Goal: Information Seeking & Learning: Learn about a topic

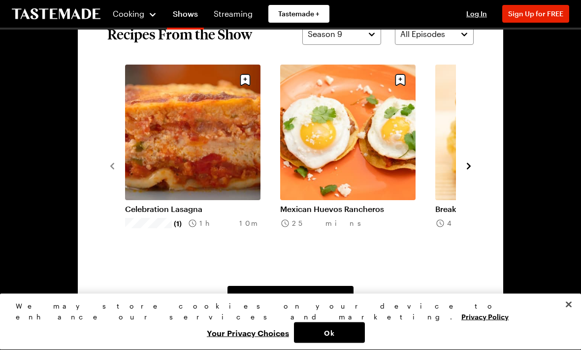
scroll to position [718, 0]
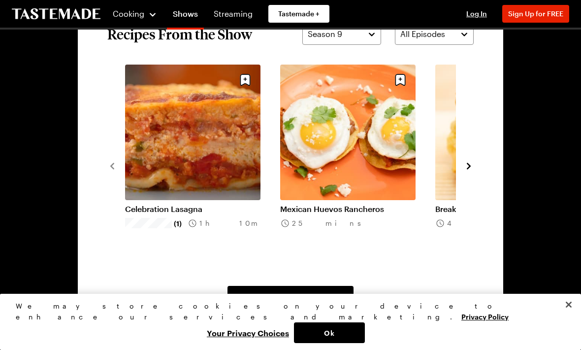
click at [466, 166] on icon "navigate to next item" at bounding box center [469, 166] width 10 height 10
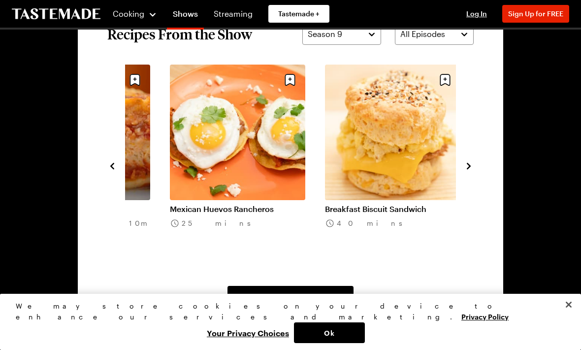
click at [470, 165] on icon "navigate to next item" at bounding box center [469, 166] width 4 height 6
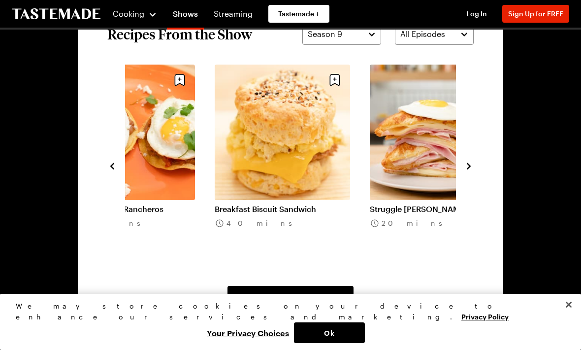
click at [470, 167] on icon "navigate to next item" at bounding box center [469, 166] width 4 height 6
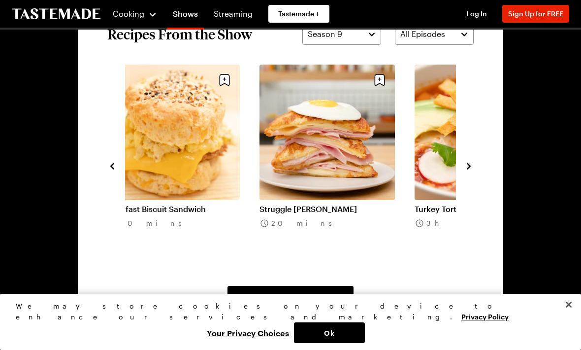
click at [465, 169] on icon "navigate to next item" at bounding box center [469, 166] width 10 height 10
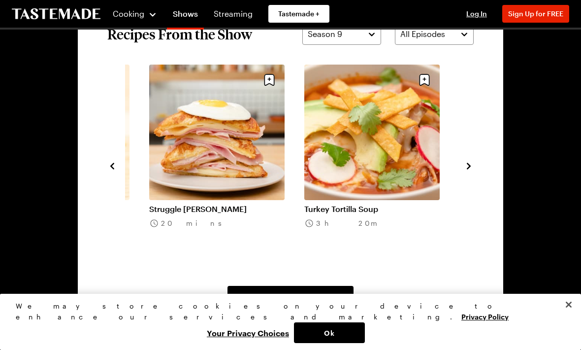
click at [465, 170] on icon "navigate to next item" at bounding box center [469, 166] width 10 height 10
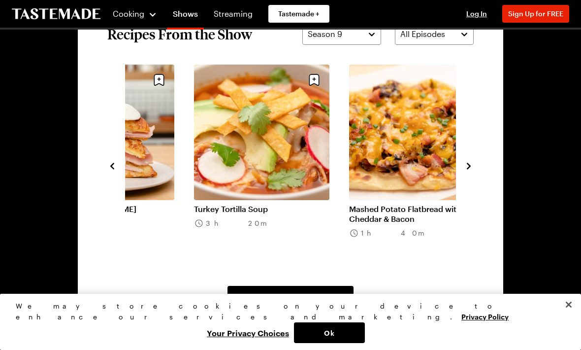
click at [471, 170] on icon "navigate to next item" at bounding box center [469, 166] width 10 height 10
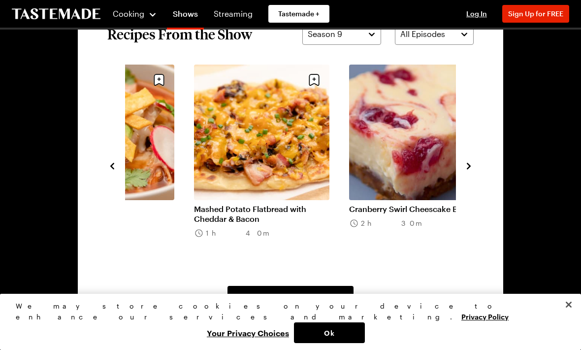
click at [467, 170] on icon "navigate to next item" at bounding box center [469, 166] width 10 height 10
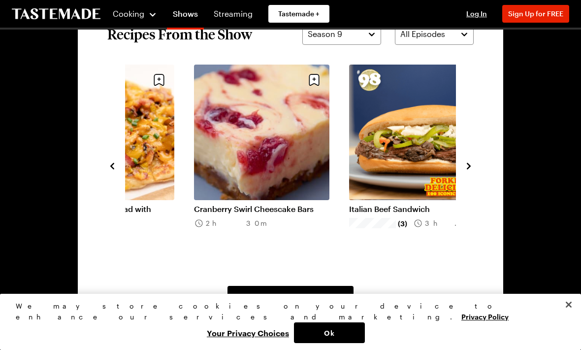
click at [469, 170] on icon "navigate to next item" at bounding box center [469, 166] width 10 height 10
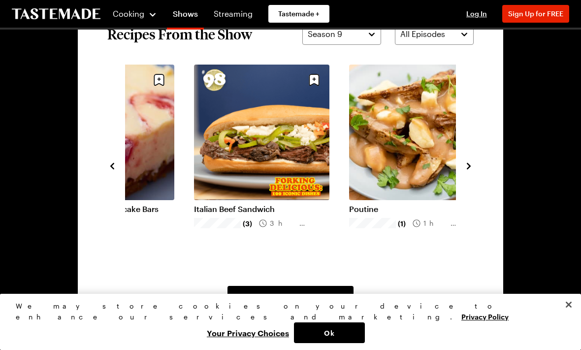
click at [471, 167] on icon "navigate to next item" at bounding box center [469, 166] width 10 height 10
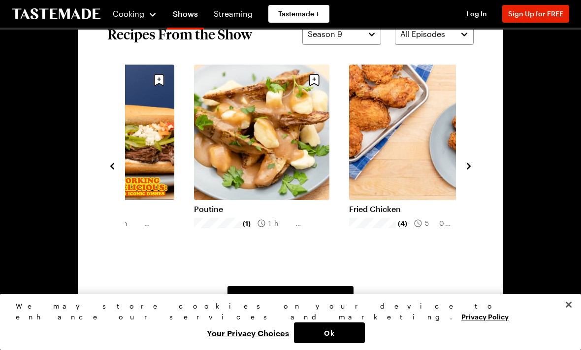
click at [471, 168] on icon "navigate to next item" at bounding box center [469, 166] width 10 height 10
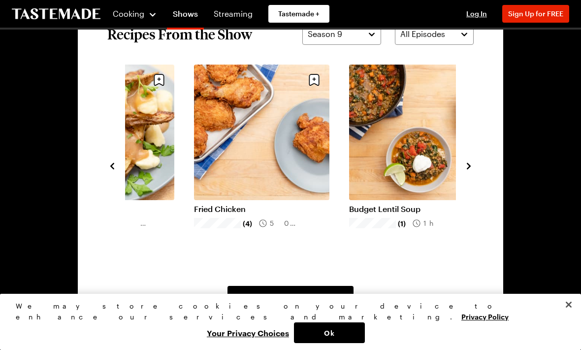
click at [463, 170] on div "Mashed Potato Flatbread with Cheddar & Bacon 1h 40m Cranberry Swirl Cheescake B…" at bounding box center [290, 166] width 367 height 202
click at [461, 170] on div "Mashed Potato Flatbread with Cheddar & Bacon 1h 40m Cranberry Swirl Cheescake B…" at bounding box center [290, 166] width 367 height 202
click at [464, 170] on div "Mashed Potato Flatbread with Cheddar & Bacon 1h 40m Cranberry Swirl Cheescake B…" at bounding box center [290, 166] width 367 height 202
click at [465, 169] on icon "navigate to next item" at bounding box center [469, 166] width 10 height 10
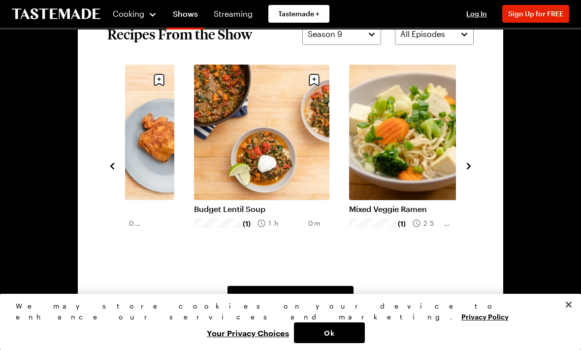
click at [465, 167] on icon "navigate to next item" at bounding box center [469, 166] width 10 height 10
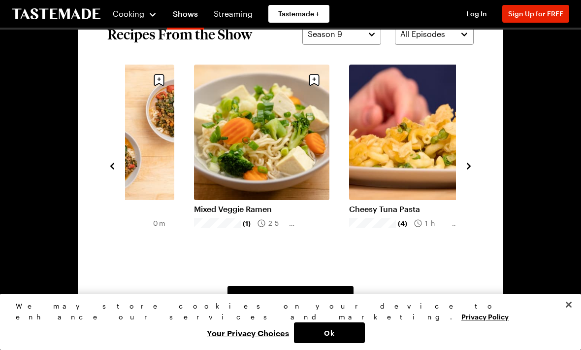
click at [466, 166] on icon "navigate to next item" at bounding box center [469, 166] width 10 height 10
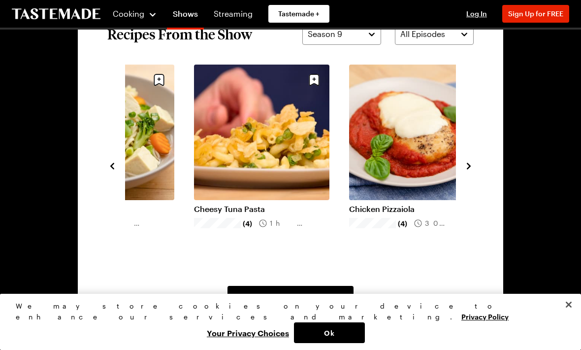
click at [469, 167] on icon "navigate to next item" at bounding box center [469, 166] width 4 height 6
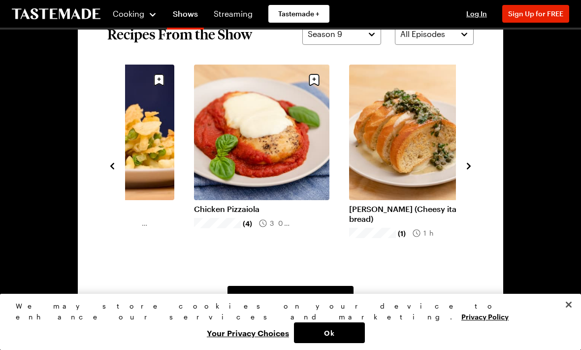
click at [466, 169] on icon "navigate to next item" at bounding box center [469, 166] width 10 height 10
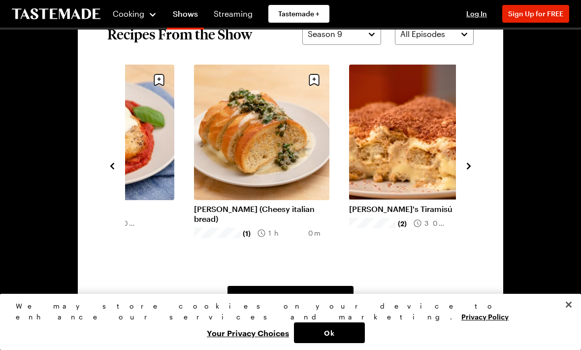
click at [474, 167] on icon "navigate to next item" at bounding box center [469, 166] width 10 height 10
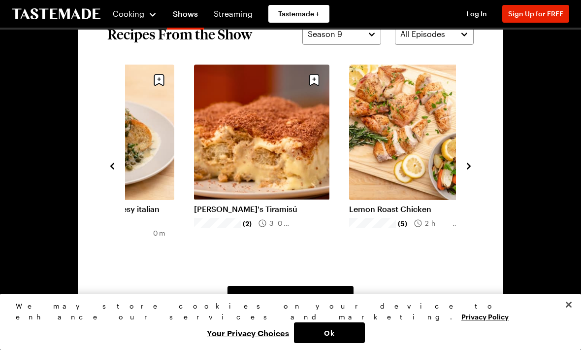
click at [474, 166] on icon "navigate to next item" at bounding box center [469, 166] width 10 height 10
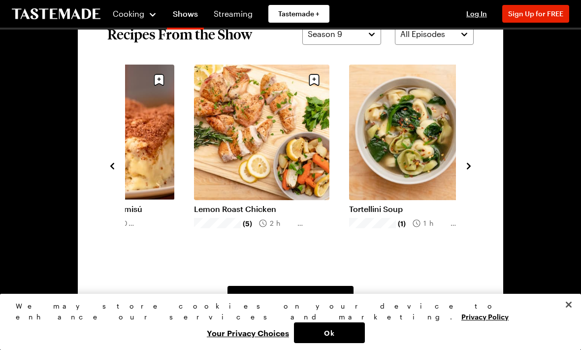
click at [479, 165] on section "Recipes From the Show Season 9 All Episodes Cheesy Tuna Pasta (4) 1h 20m Chicke…" at bounding box center [291, 165] width 426 height 343
click at [469, 169] on icon "navigate to next item" at bounding box center [469, 166] width 4 height 6
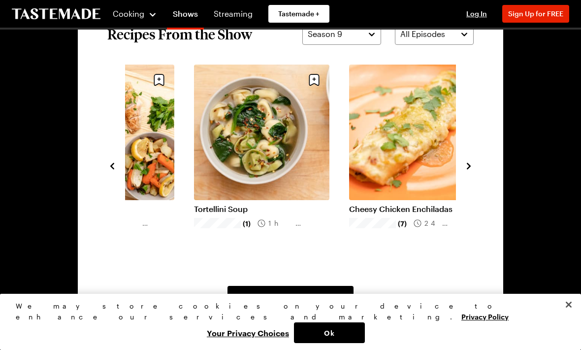
click at [473, 167] on icon "navigate to next item" at bounding box center [469, 166] width 10 height 10
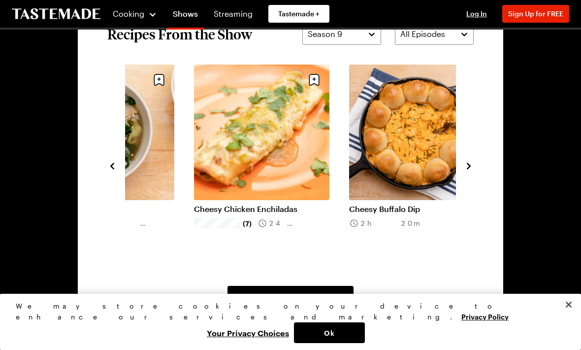
click at [478, 163] on section "Recipes From the Show Season 9 All Episodes Spiedino Romano (Cheesy italian bre…" at bounding box center [291, 165] width 426 height 343
click at [470, 165] on icon "navigate to next item" at bounding box center [469, 166] width 4 height 6
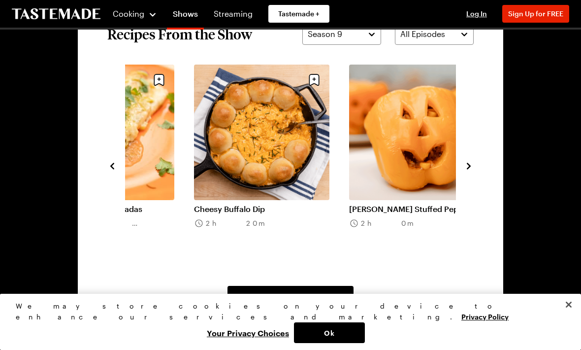
click at [470, 166] on icon "navigate to next item" at bounding box center [469, 166] width 4 height 6
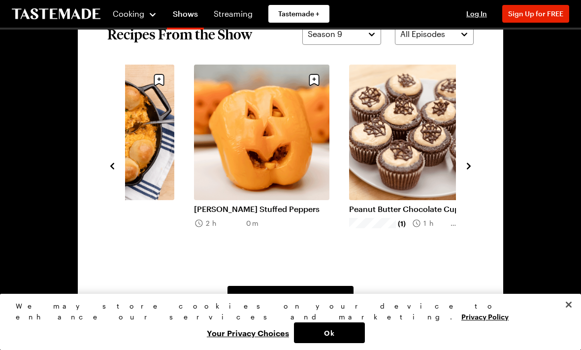
click at [473, 164] on icon "navigate to next item" at bounding box center [469, 166] width 10 height 10
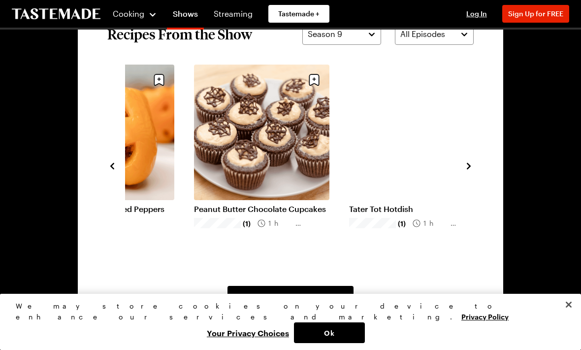
click at [468, 169] on icon "navigate to next item" at bounding box center [469, 166] width 4 height 6
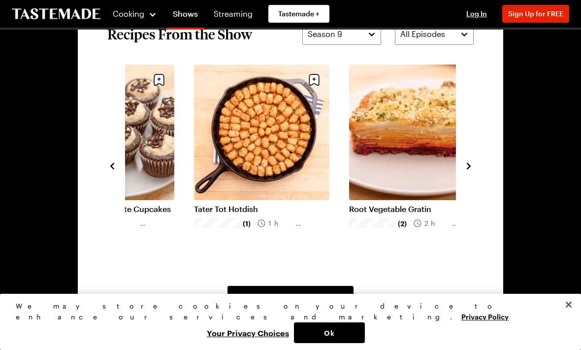
click at [470, 167] on icon "navigate to next item" at bounding box center [469, 166] width 4 height 6
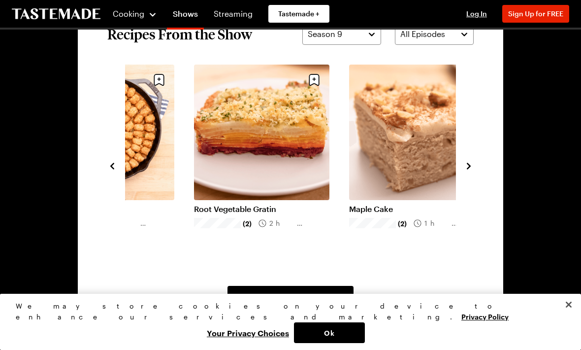
click at [469, 169] on icon "navigate to next item" at bounding box center [469, 166] width 10 height 10
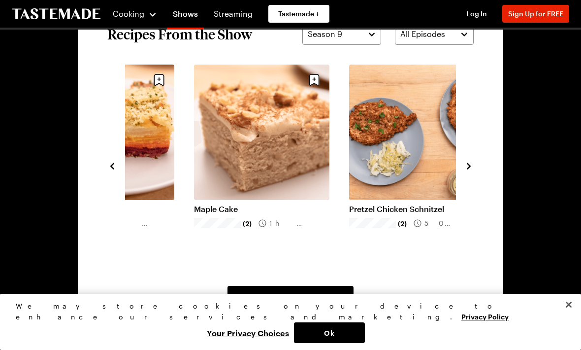
click at [471, 168] on icon "navigate to next item" at bounding box center [469, 166] width 10 height 10
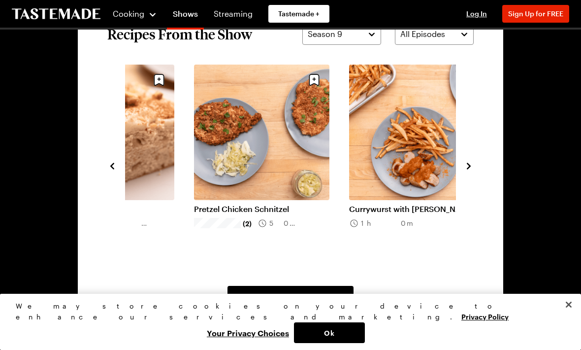
click at [472, 167] on icon "navigate to next item" at bounding box center [469, 166] width 10 height 10
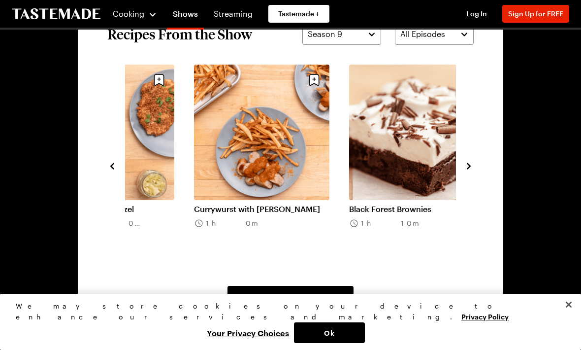
click at [472, 169] on icon "navigate to next item" at bounding box center [469, 166] width 10 height 10
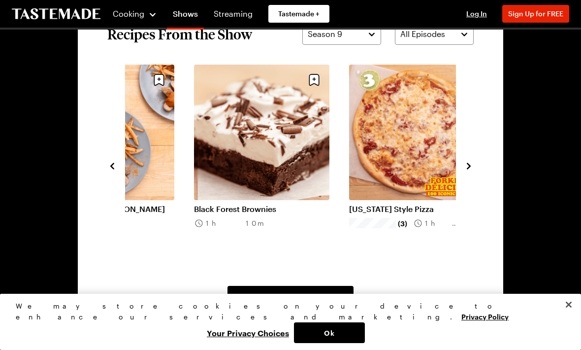
click at [472, 170] on icon "navigate to next item" at bounding box center [469, 166] width 10 height 10
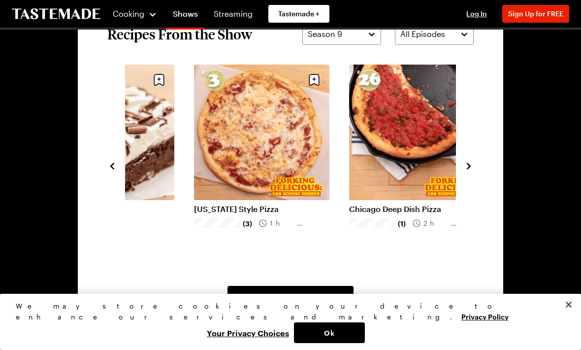
click at [472, 170] on icon "navigate to next item" at bounding box center [469, 166] width 10 height 10
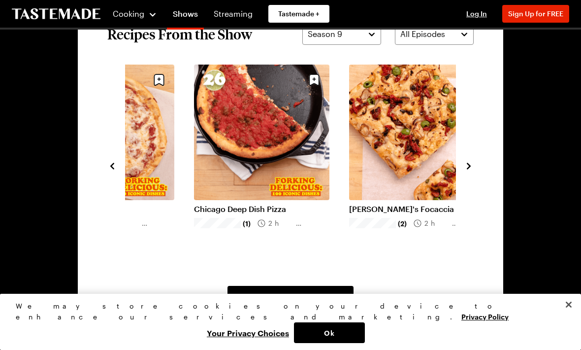
click at [473, 170] on icon "navigate to next item" at bounding box center [469, 166] width 10 height 10
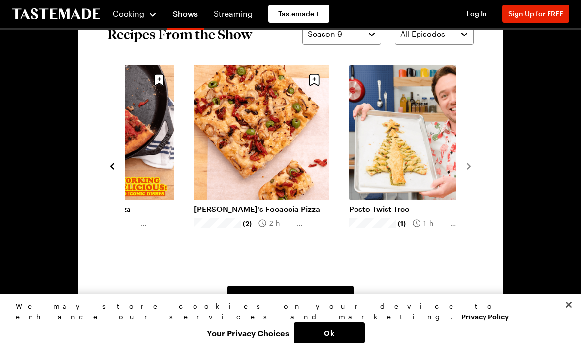
click at [462, 170] on div "Currywurst with Fries 1h 0m Black Forest Brownies 1h 10m New York Style Pizza (…" at bounding box center [290, 166] width 367 height 202
click at [291, 301] on span "View All Recipes From This Show" at bounding box center [291, 297] width 109 height 10
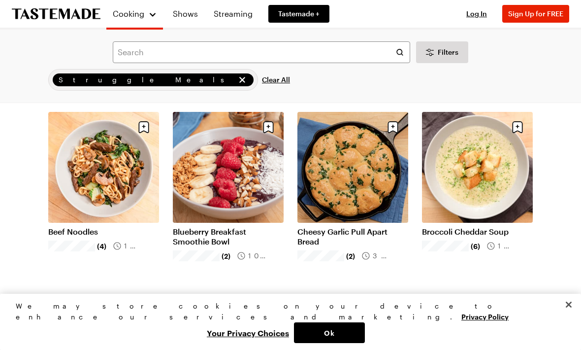
scroll to position [636, 0]
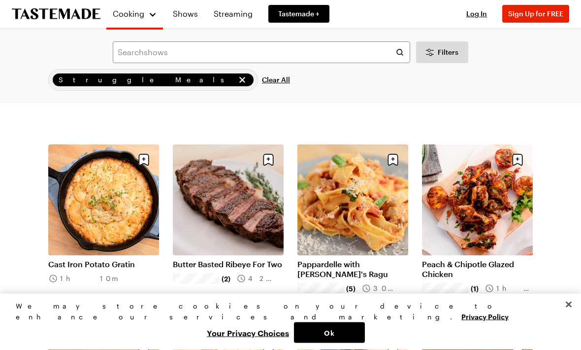
scroll to position [1569, 0]
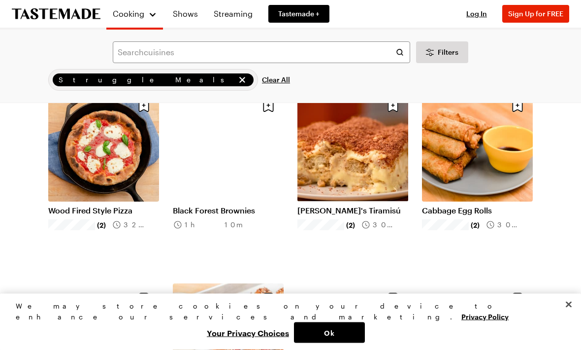
scroll to position [2972, 0]
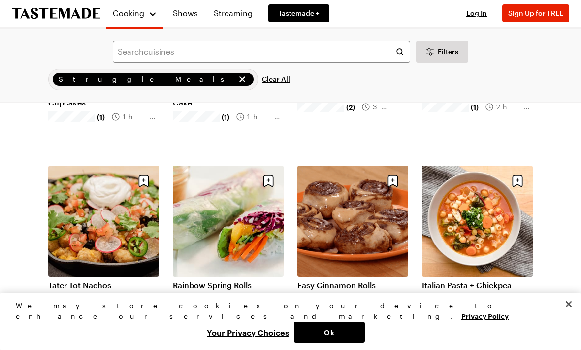
scroll to position [4245, 0]
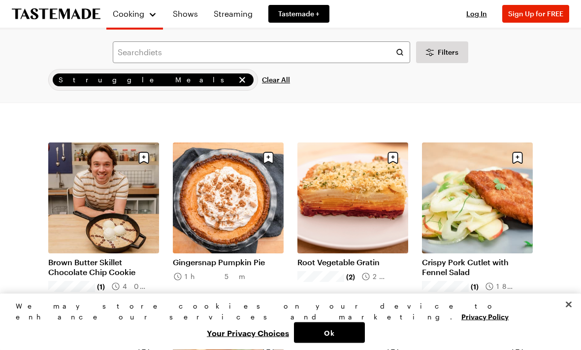
scroll to position [5424, 0]
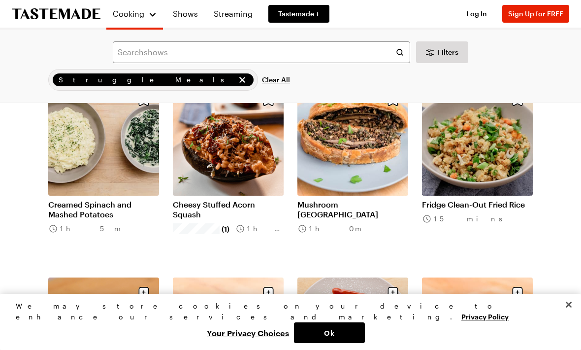
scroll to position [6631, 0]
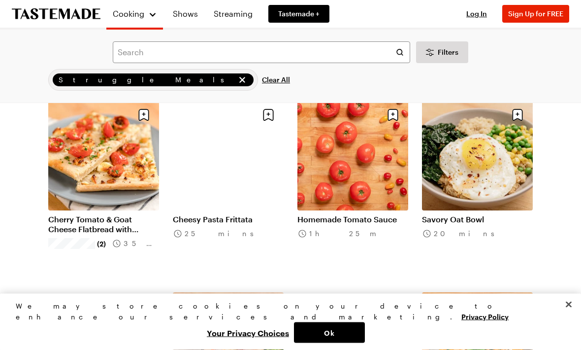
scroll to position [7586, 0]
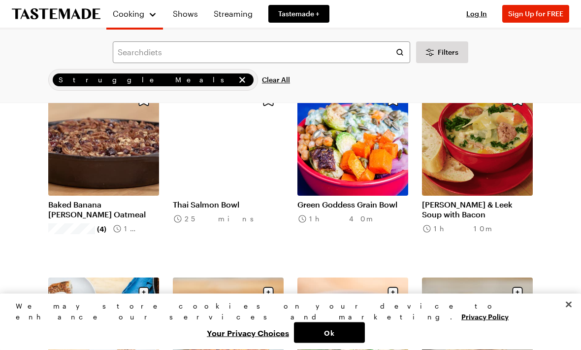
scroll to position [8949, 0]
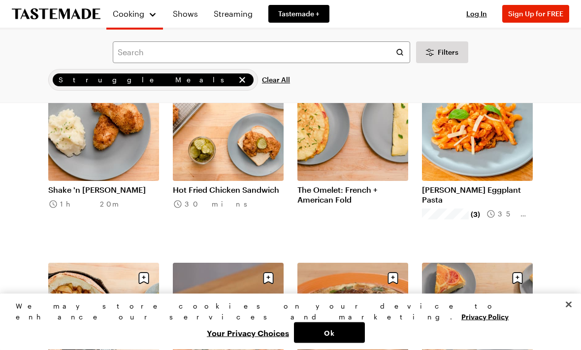
scroll to position [9542, 0]
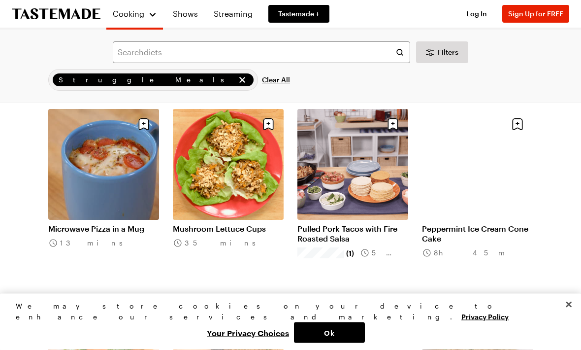
scroll to position [11237, 0]
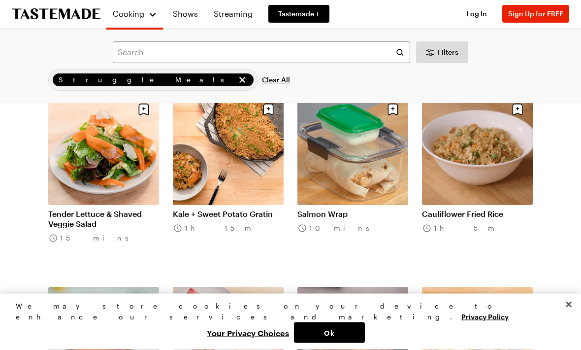
scroll to position [11444, 0]
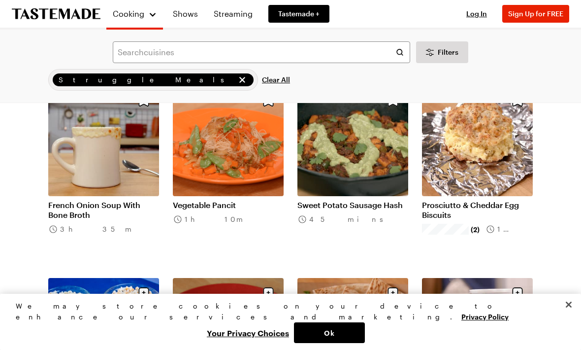
scroll to position [14727, 0]
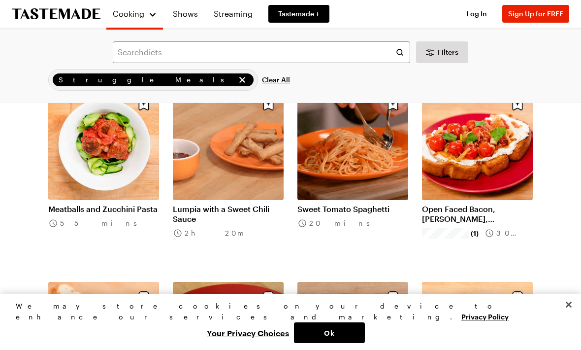
scroll to position [15495, 0]
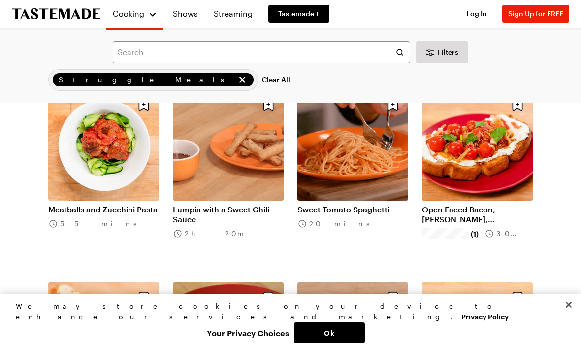
click at [122, 204] on link "Meatballs and Zucchini Pasta" at bounding box center [103, 209] width 111 height 10
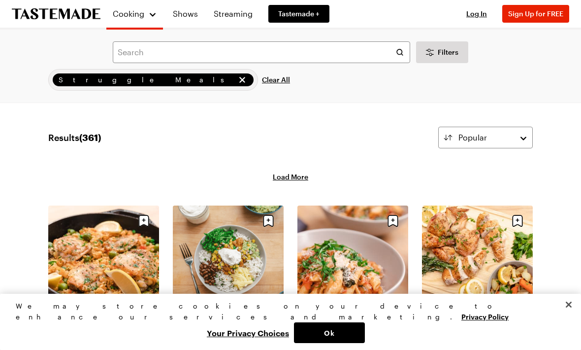
scroll to position [15495, 0]
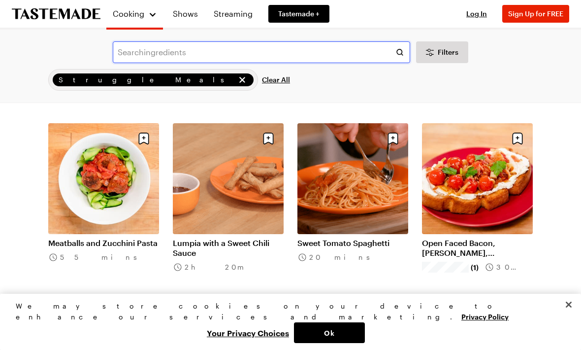
click at [159, 49] on input "text" at bounding box center [262, 52] width 298 height 22
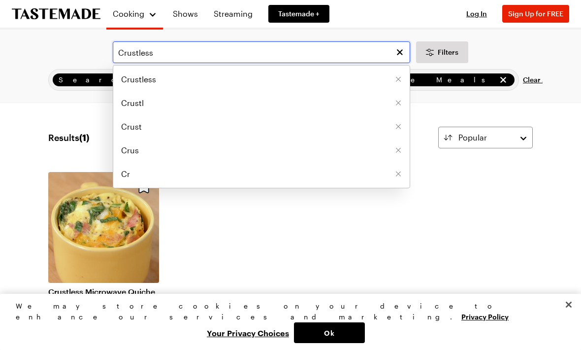
type input "Crustless"
click at [139, 80] on span "Crustless" at bounding box center [138, 79] width 35 height 12
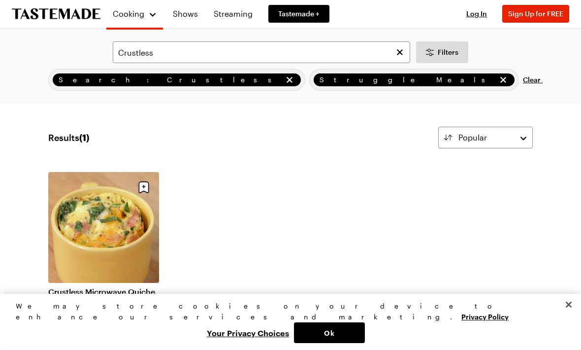
click at [111, 287] on link "Crustless Microwave Quiche" at bounding box center [103, 292] width 111 height 10
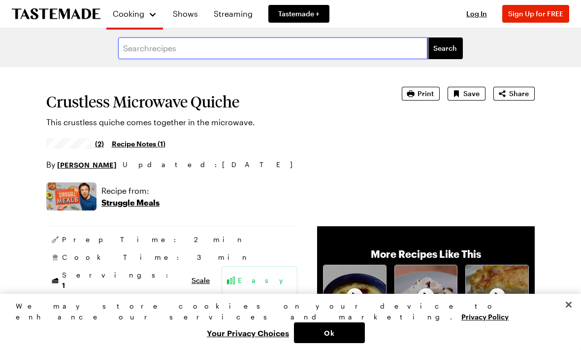
click at [163, 48] on input "text" at bounding box center [272, 48] width 309 height 22
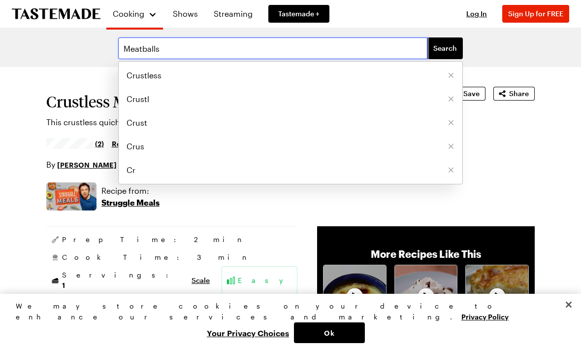
type input "Meatballs"
click at [441, 51] on span "Search" at bounding box center [446, 48] width 24 height 10
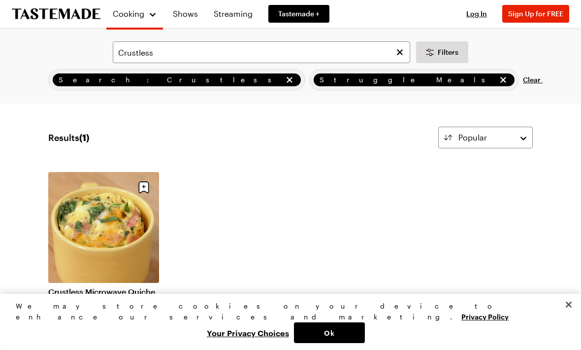
click at [294, 210] on ul "Crustless Microwave Quiche (2) 5 mins" at bounding box center [290, 260] width 485 height 177
click at [287, 79] on icon "remove Search: Crustless" at bounding box center [290, 80] width 6 height 6
click at [171, 50] on input "Crustless" at bounding box center [262, 52] width 298 height 22
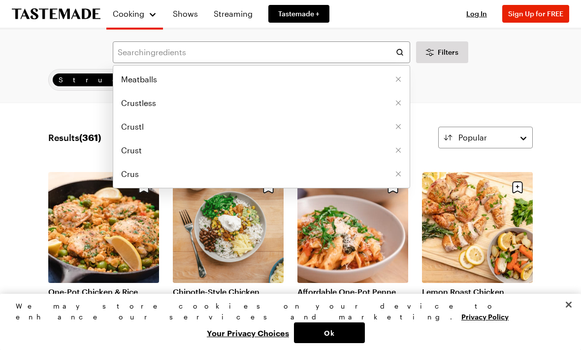
click at [143, 79] on span "Meatballs" at bounding box center [139, 79] width 36 height 12
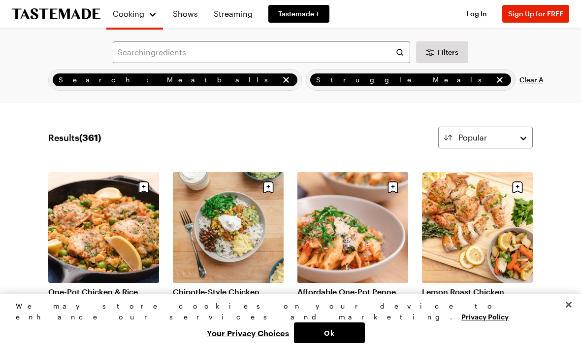
type input "Meatballs"
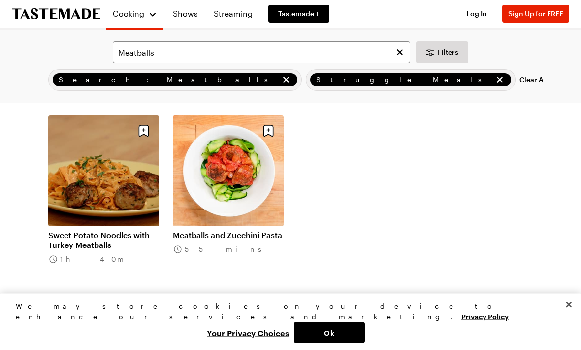
scroll to position [57, 0]
click at [234, 230] on link "Meatballs and Zucchini Pasta" at bounding box center [228, 235] width 111 height 10
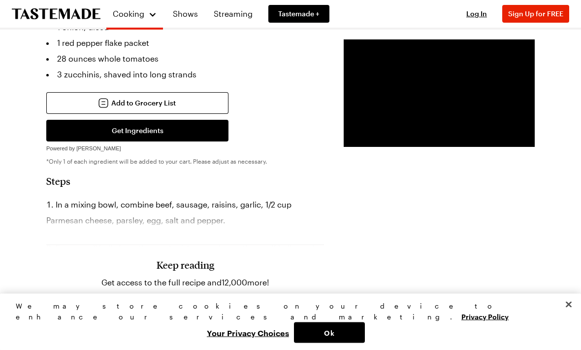
scroll to position [495, 0]
click at [171, 271] on h3 "Keep reading" at bounding box center [186, 265] width 58 height 12
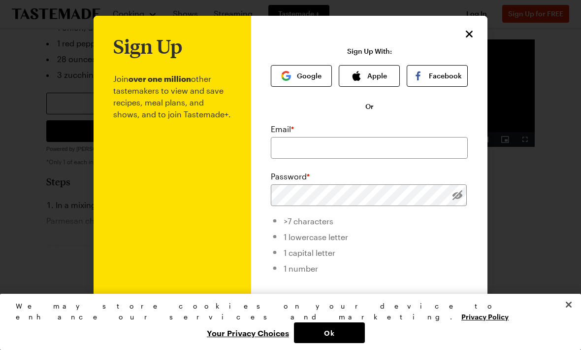
click at [470, 29] on icon "Close" at bounding box center [470, 34] width 12 height 12
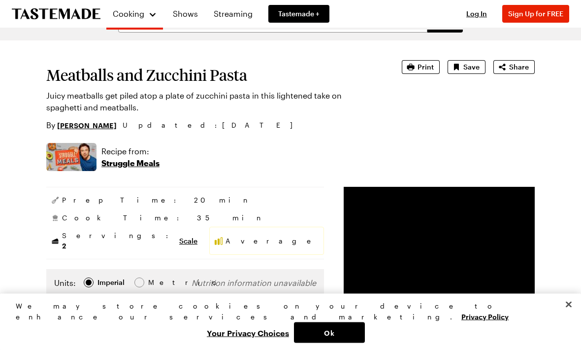
scroll to position [0, 0]
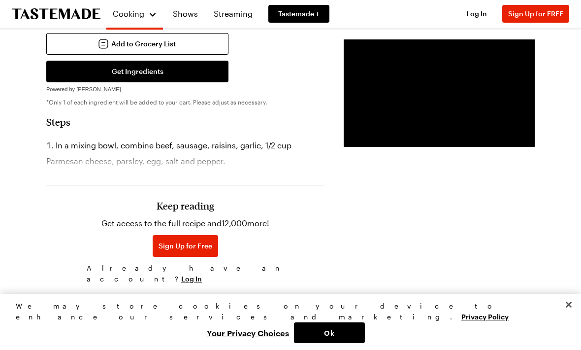
scroll to position [560, 0]
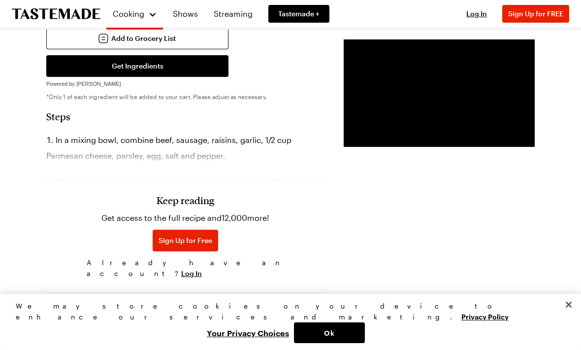
click at [570, 315] on button "Close" at bounding box center [569, 305] width 22 height 22
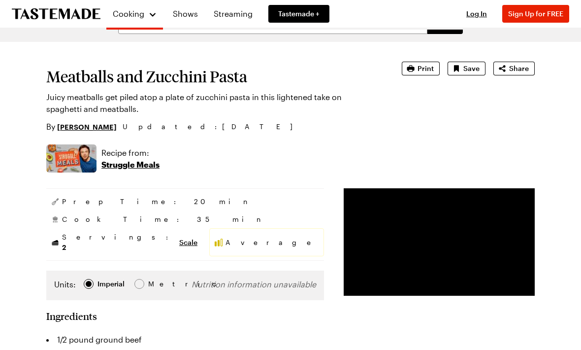
scroll to position [0, 0]
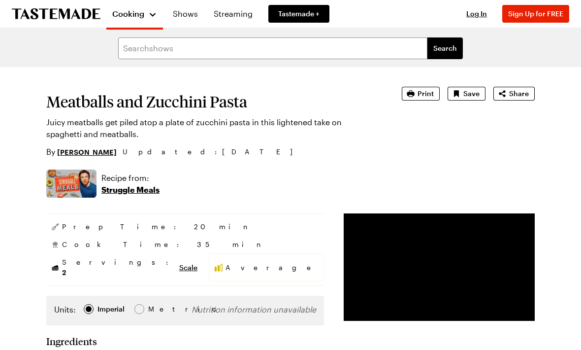
click at [146, 20] on button "Cooking" at bounding box center [134, 14] width 45 height 20
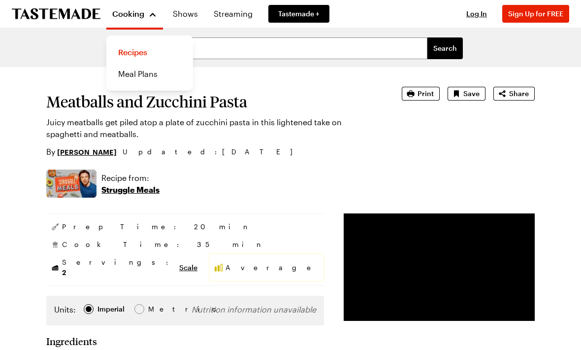
click at [141, 49] on link "Recipes" at bounding box center [149, 52] width 75 height 22
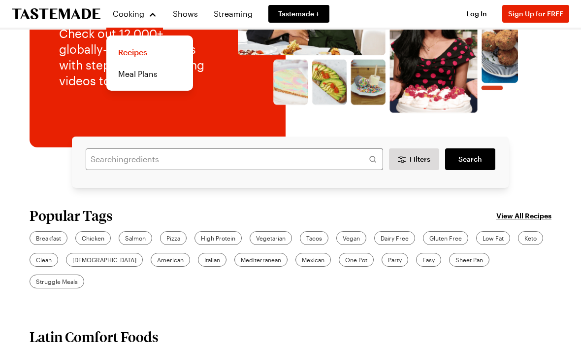
scroll to position [103, 0]
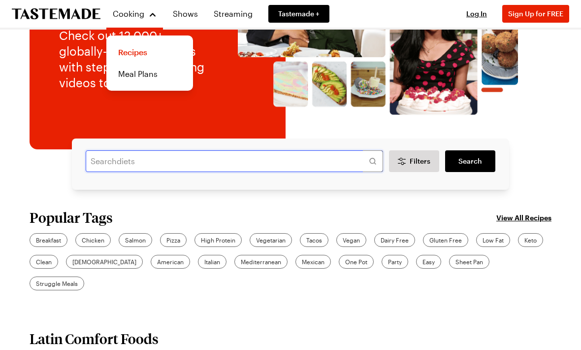
click at [117, 159] on input "text" at bounding box center [235, 161] width 298 height 22
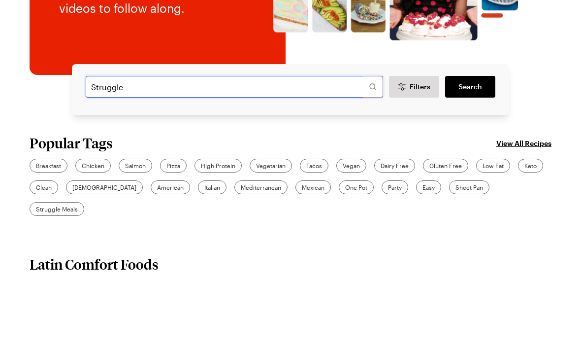
type input "Struggle"
click at [457, 150] on link "Search" at bounding box center [470, 161] width 50 height 22
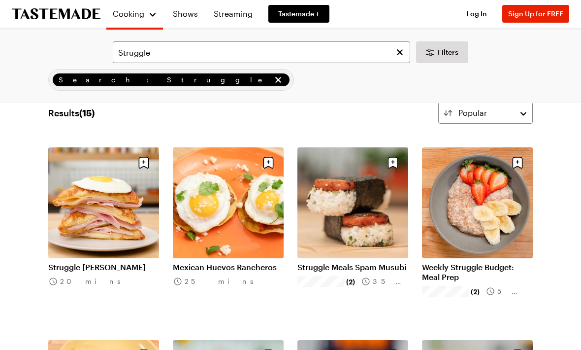
scroll to position [13, 0]
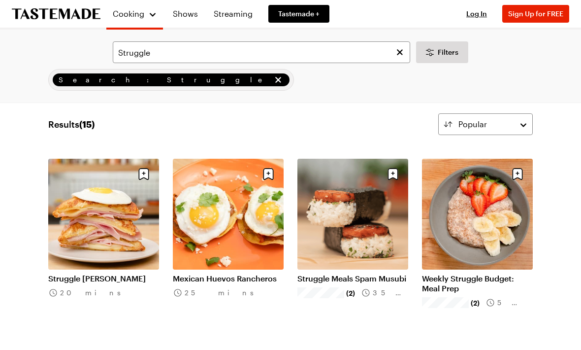
click at [180, 12] on link "Shows" at bounding box center [185, 14] width 37 height 28
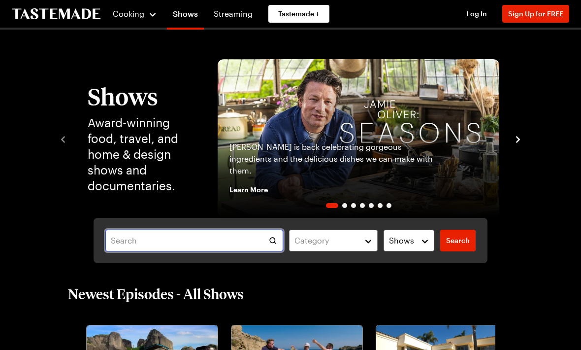
click at [138, 241] on input "text" at bounding box center [194, 241] width 178 height 22
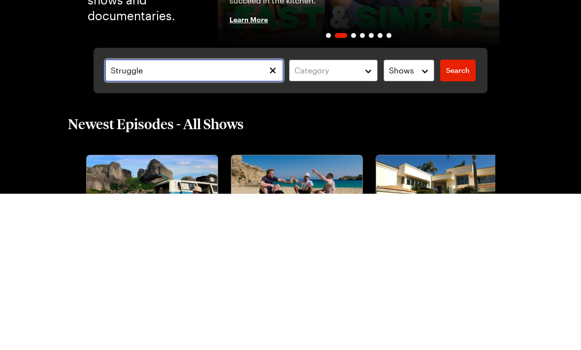
type input "Struggle"
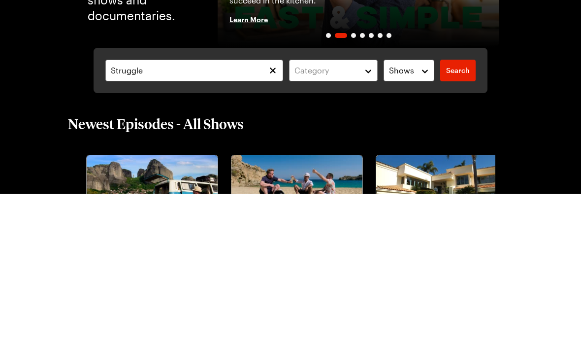
click at [460, 222] on span "Search" at bounding box center [458, 227] width 24 height 10
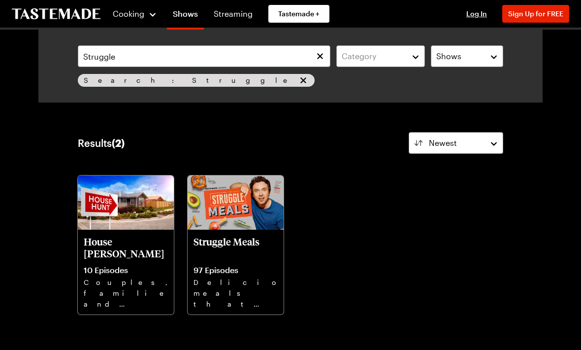
click at [234, 214] on img at bounding box center [236, 202] width 96 height 54
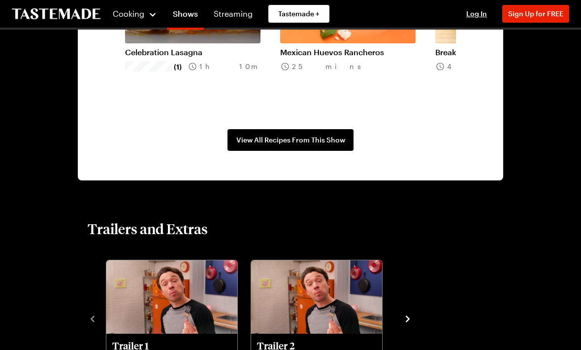
scroll to position [874, 0]
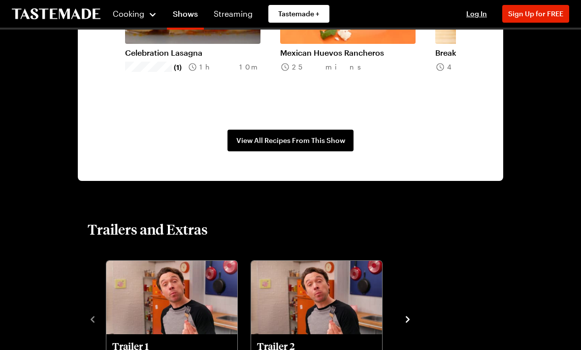
click at [297, 133] on link "View All Recipes From This Show" at bounding box center [291, 141] width 126 height 22
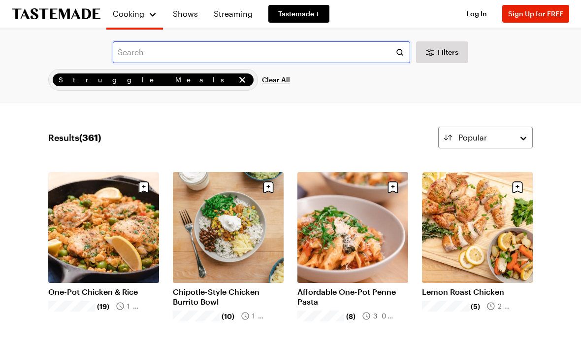
click at [184, 42] on input "text" at bounding box center [262, 52] width 298 height 22
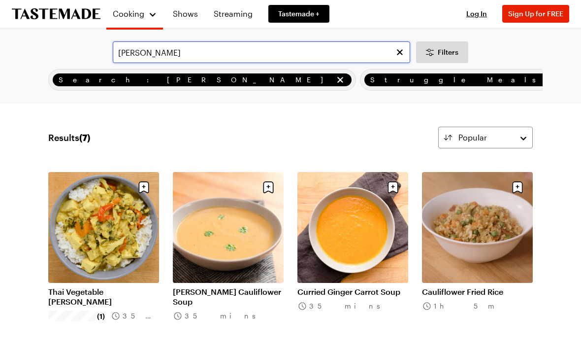
type input "[PERSON_NAME]"
click at [466, 84] on div "Search: [PERSON_NAME] Struggle Meals Clear All" at bounding box center [290, 80] width 505 height 22
click at [336, 78] on icon "remove Search: Curry" at bounding box center [341, 80] width 10 height 10
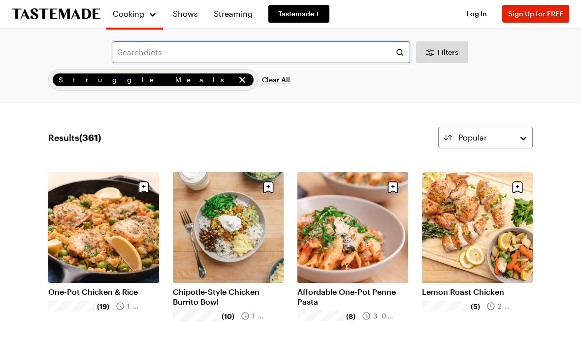
click at [166, 51] on input "text" at bounding box center [262, 52] width 298 height 22
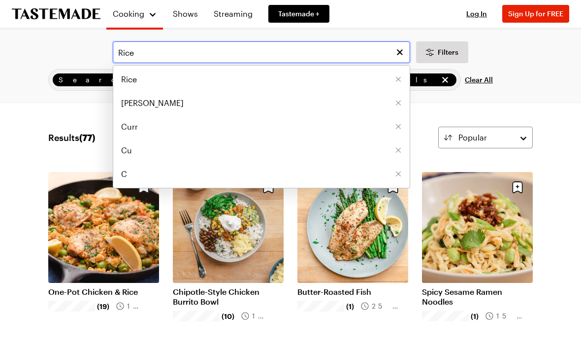
type input "Rice"
click at [519, 74] on div "Search: Rice Struggle Meals Clear All" at bounding box center [290, 80] width 505 height 22
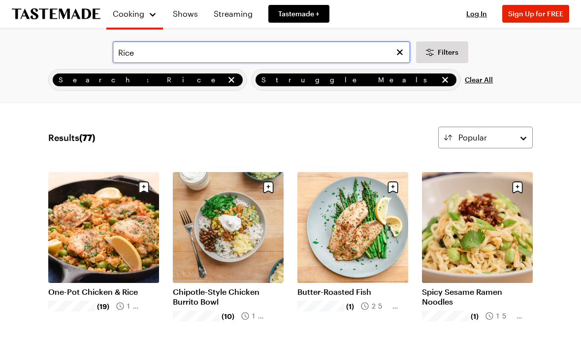
click at [226, 53] on input "Rice" at bounding box center [262, 52] width 298 height 22
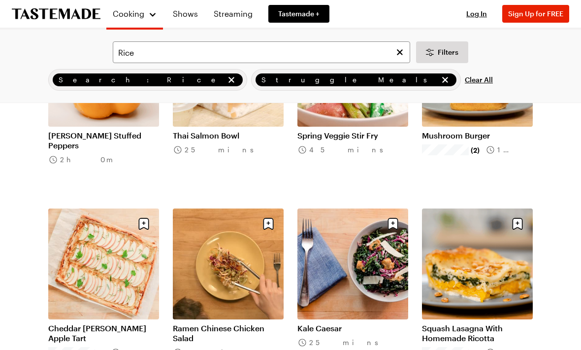
scroll to position [2083, 0]
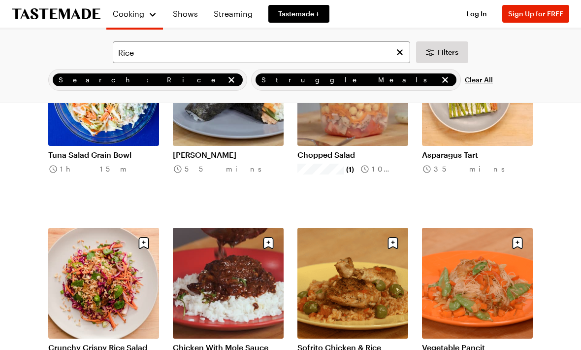
scroll to position [3027, 0]
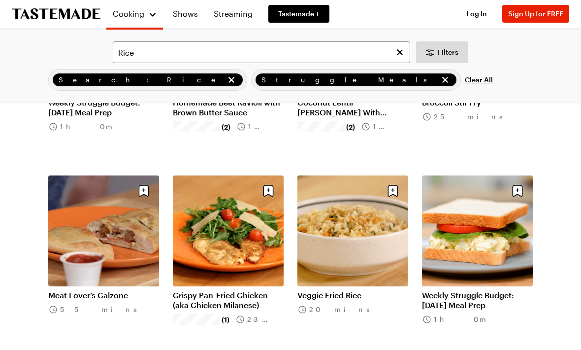
scroll to position [2694, 0]
click at [363, 290] on link "Veggie Fried Rice" at bounding box center [353, 295] width 111 height 10
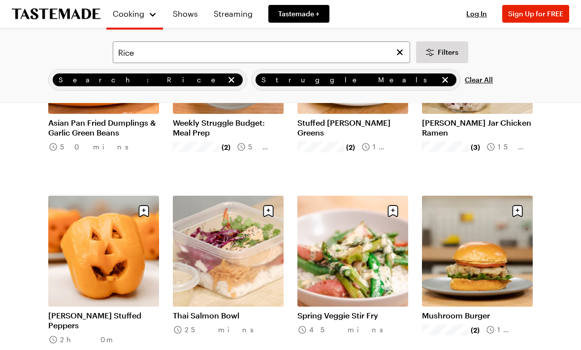
scroll to position [1131, 0]
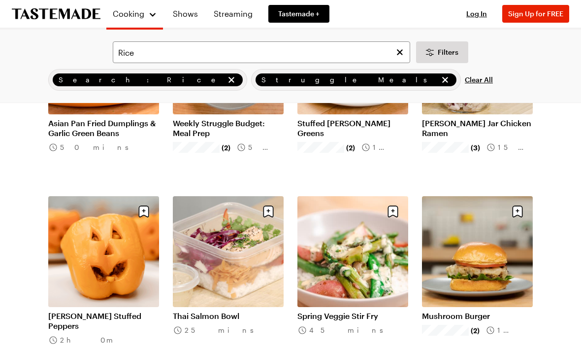
click at [241, 311] on link "Thai Salmon Bowl" at bounding box center [228, 316] width 111 height 10
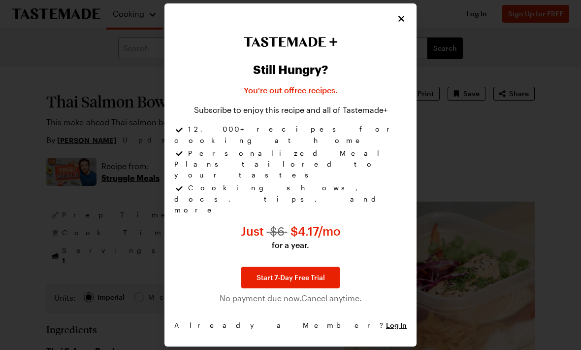
click at [399, 24] on icon "Close" at bounding box center [402, 19] width 10 height 10
click at [397, 24] on icon "Close" at bounding box center [402, 19] width 10 height 10
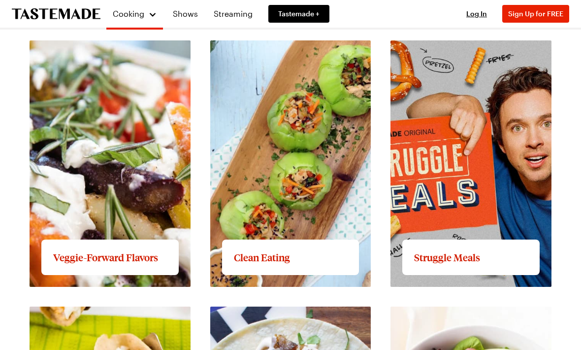
scroll to position [902, 0]
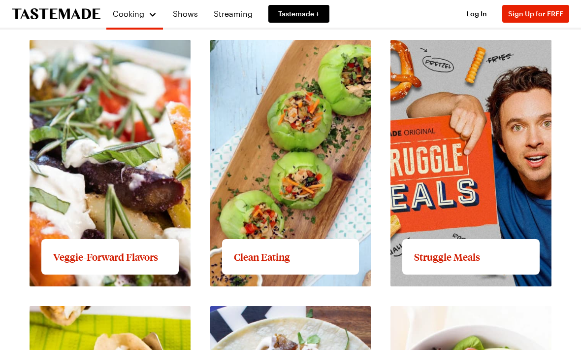
click at [275, 50] on link "View full content for Clean Eating" at bounding box center [272, 45] width 125 height 9
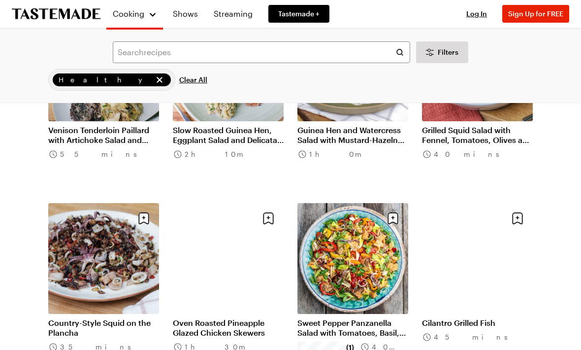
scroll to position [933, 0]
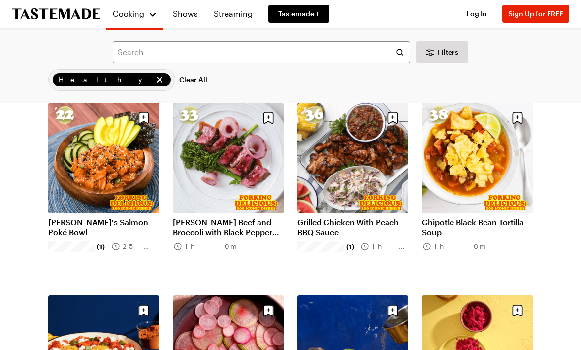
scroll to position [1804, 0]
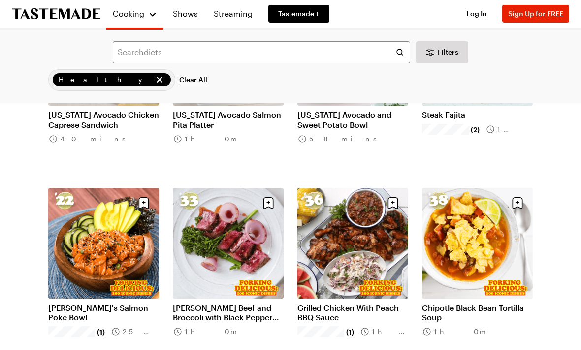
scroll to position [1718, 0]
click at [191, 13] on link "Shows" at bounding box center [185, 14] width 37 height 28
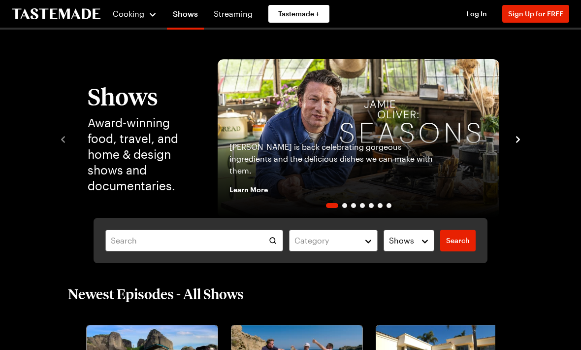
click at [187, 14] on link "Shows" at bounding box center [185, 16] width 37 height 28
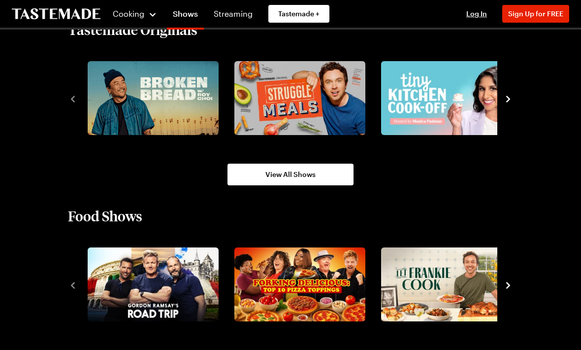
scroll to position [663, 0]
click at [440, 282] on img "3 / 10" at bounding box center [446, 284] width 131 height 74
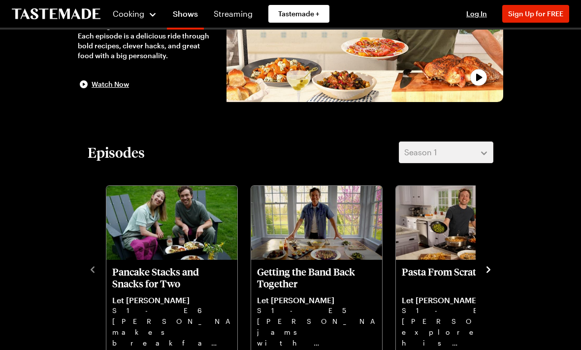
scroll to position [135, 0]
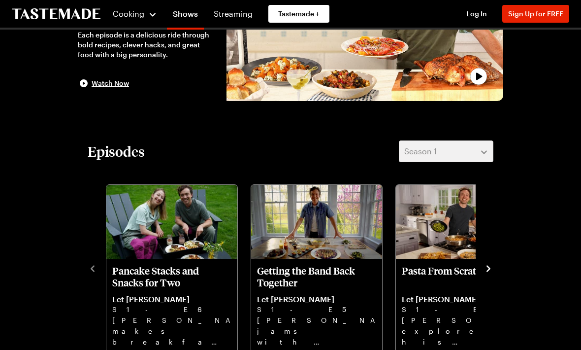
click at [484, 271] on icon "navigate to next item" at bounding box center [489, 269] width 10 height 10
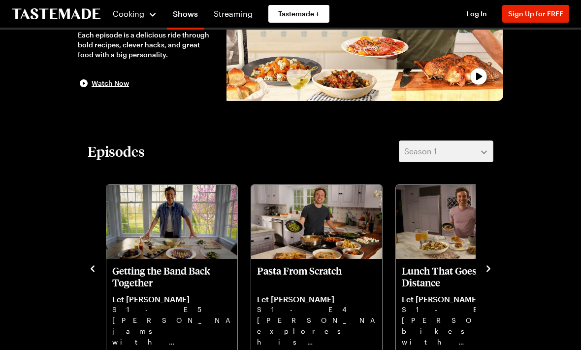
click at [486, 266] on icon "navigate to next item" at bounding box center [489, 269] width 10 height 10
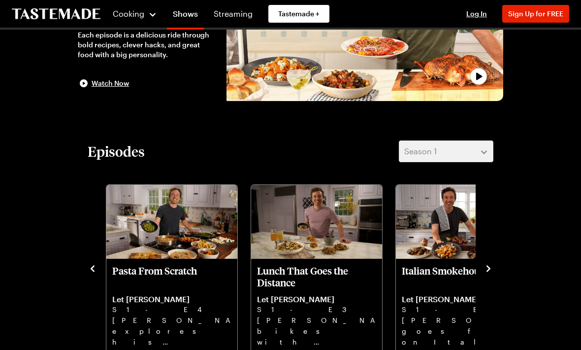
click at [489, 269] on icon "navigate to next item" at bounding box center [489, 268] width 4 height 6
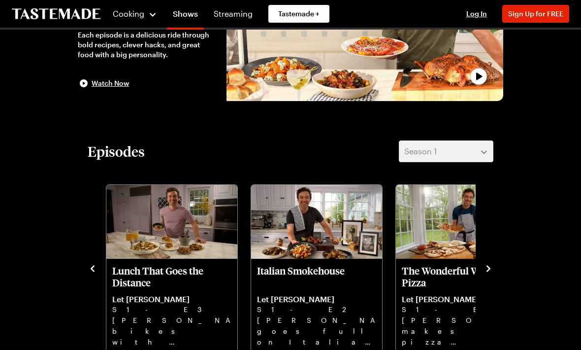
click at [493, 260] on div "Pancake Stacks and Snacks for Two Let [PERSON_NAME] S1 - E6 [PERSON_NAME] makes…" at bounding box center [291, 267] width 406 height 171
click at [491, 268] on icon "navigate to next item" at bounding box center [489, 269] width 10 height 10
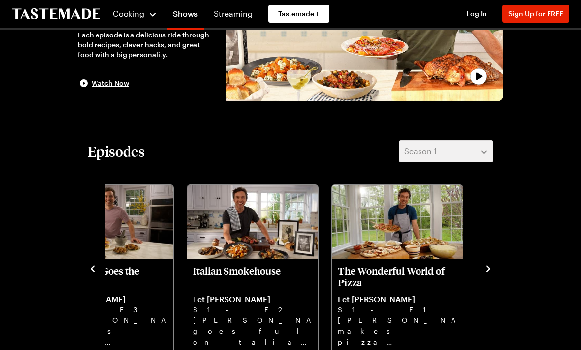
click at [484, 272] on icon "navigate to next item" at bounding box center [489, 269] width 10 height 10
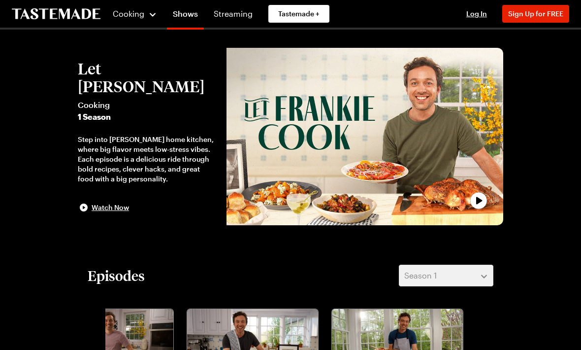
scroll to position [0, 0]
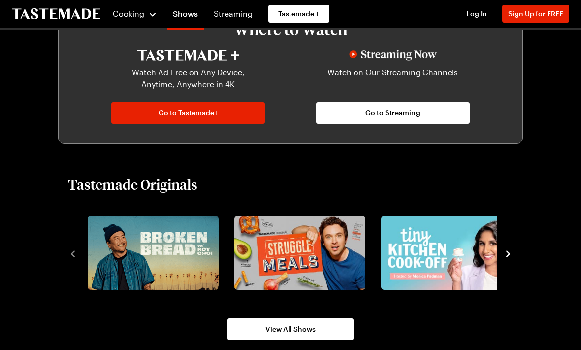
scroll to position [508, 0]
click at [282, 250] on img "2 / 8" at bounding box center [300, 253] width 131 height 74
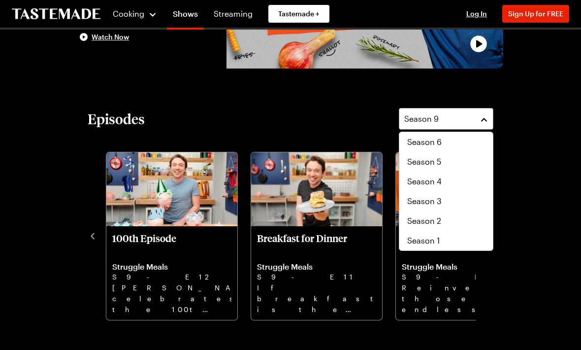
scroll to position [59, 0]
click at [422, 245] on span "Season 1" at bounding box center [423, 241] width 33 height 12
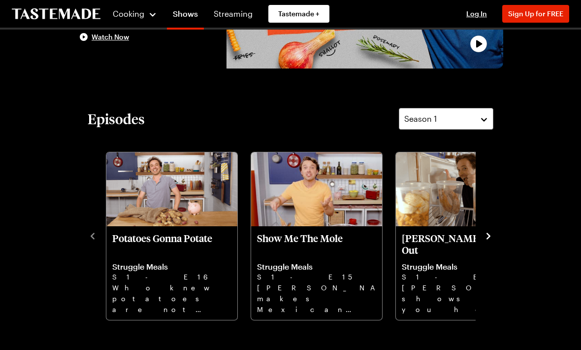
click at [487, 236] on icon "navigate to next item" at bounding box center [489, 236] width 10 height 10
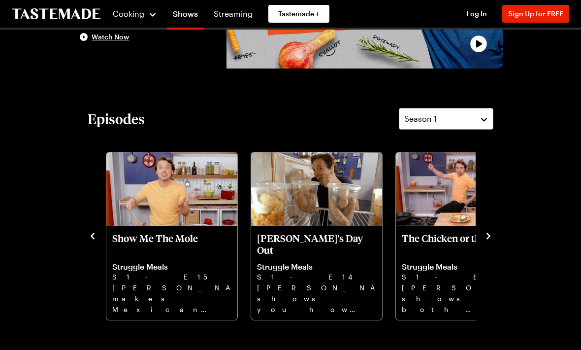
click at [489, 237] on icon "navigate to next item" at bounding box center [489, 236] width 4 height 6
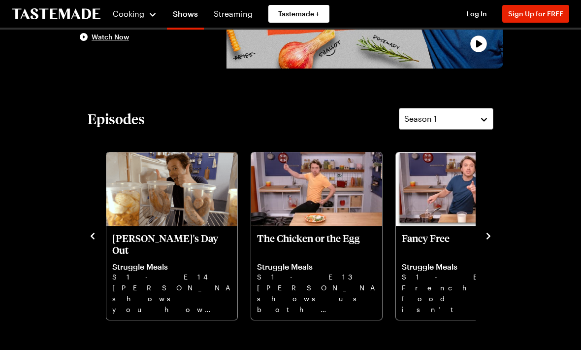
click at [486, 238] on icon "navigate to next item" at bounding box center [489, 236] width 10 height 10
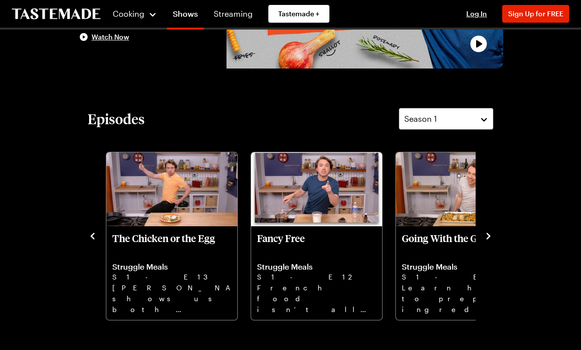
click at [487, 229] on button "navigate to next item" at bounding box center [489, 235] width 10 height 12
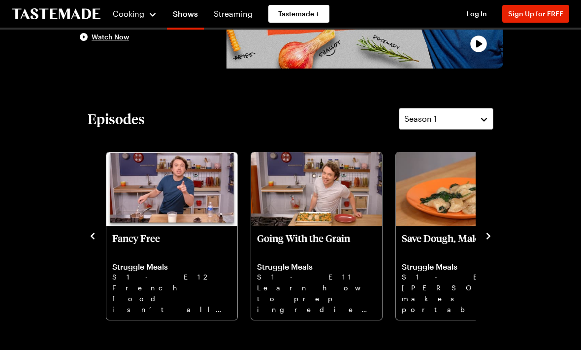
click at [485, 234] on icon "navigate to next item" at bounding box center [489, 236] width 10 height 10
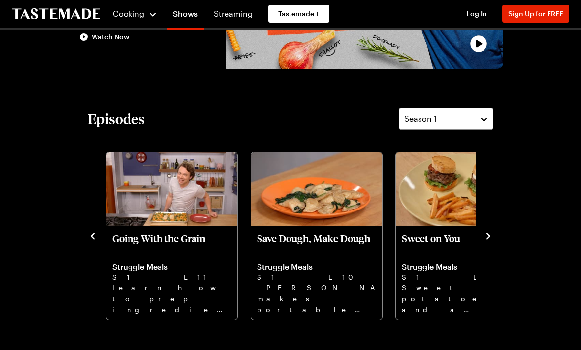
click at [485, 237] on icon "navigate to next item" at bounding box center [489, 236] width 10 height 10
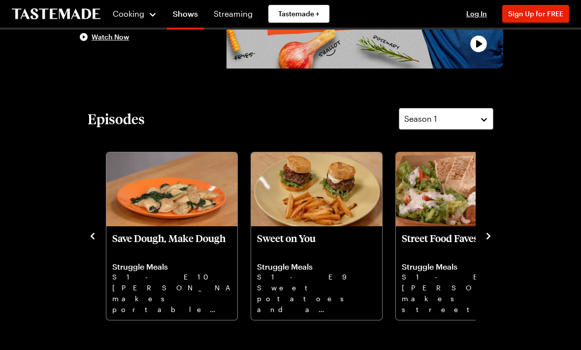
click at [485, 237] on icon "navigate to next item" at bounding box center [489, 236] width 10 height 10
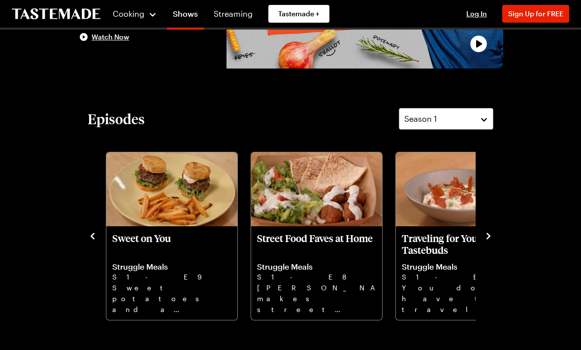
click at [486, 239] on icon "navigate to next item" at bounding box center [489, 236] width 10 height 10
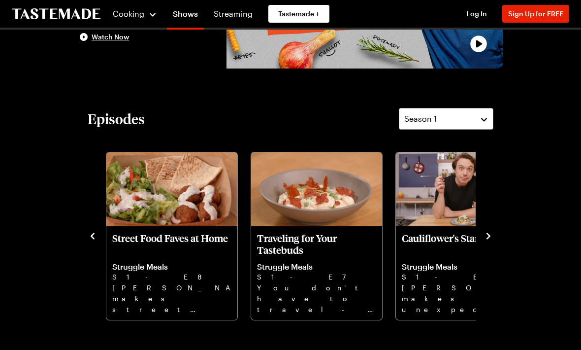
click at [484, 238] on icon "navigate to next item" at bounding box center [489, 236] width 10 height 10
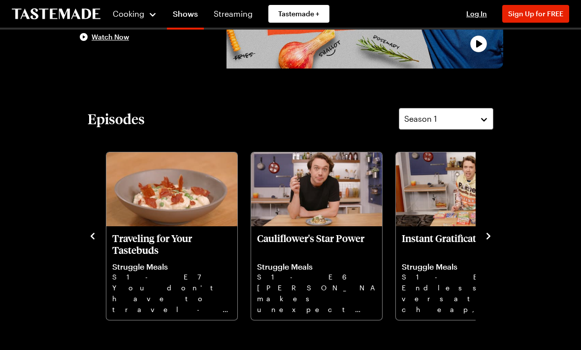
click at [485, 236] on icon "navigate to next item" at bounding box center [489, 236] width 10 height 10
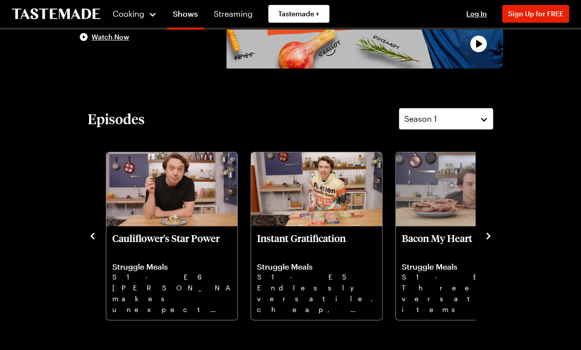
click at [484, 239] on icon "navigate to next item" at bounding box center [489, 236] width 10 height 10
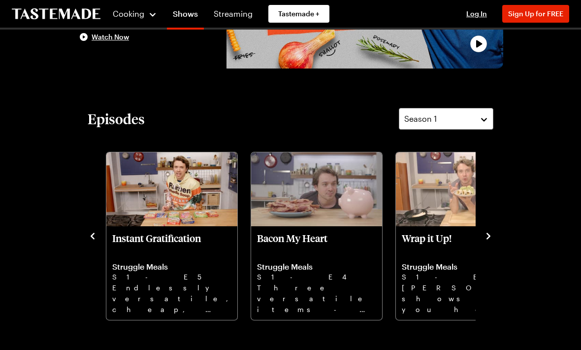
click at [481, 236] on div "Potatoes Gonna Potate Struggle Meals S1 - E16 Who knew potatoes are not only af…" at bounding box center [291, 234] width 406 height 171
click at [485, 238] on icon "navigate to next item" at bounding box center [489, 236] width 10 height 10
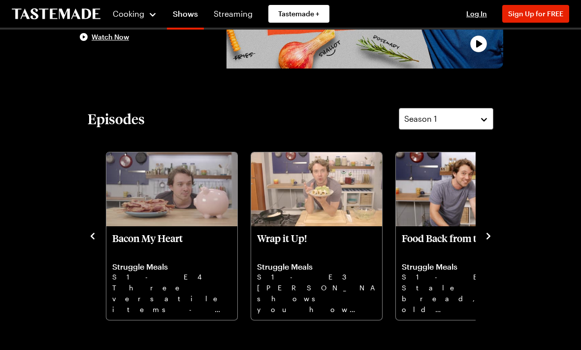
click at [491, 237] on icon "navigate to next item" at bounding box center [489, 236] width 10 height 10
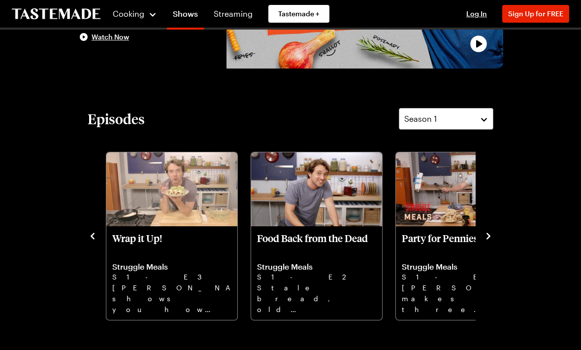
click at [488, 239] on icon "navigate to next item" at bounding box center [489, 236] width 10 height 10
